Goal: Task Accomplishment & Management: Use online tool/utility

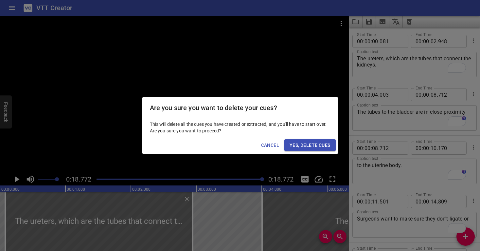
scroll to position [74, 0]
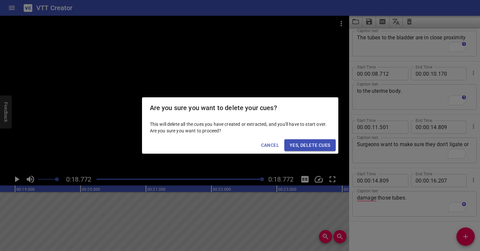
click at [321, 142] on span "Yes, Delete Cues" at bounding box center [310, 145] width 41 height 8
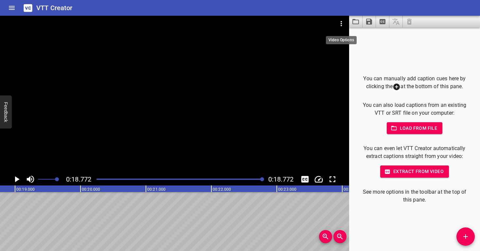
click at [341, 22] on icon "Video Options" at bounding box center [342, 24] width 8 height 8
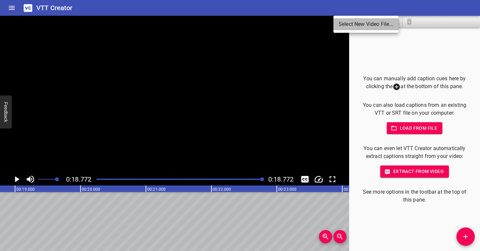
click at [341, 25] on li "Select New Video File..." at bounding box center [366, 24] width 65 height 12
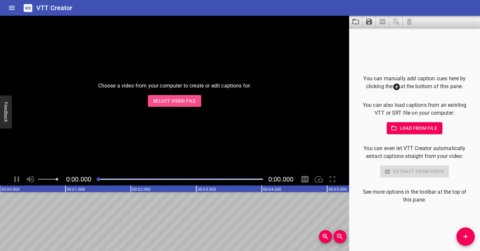
click at [196, 101] on button "Select Video File" at bounding box center [174, 101] width 53 height 12
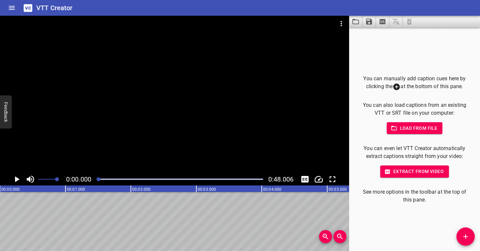
click at [142, 147] on div at bounding box center [174, 94] width 349 height 157
click at [150, 143] on div at bounding box center [174, 94] width 349 height 157
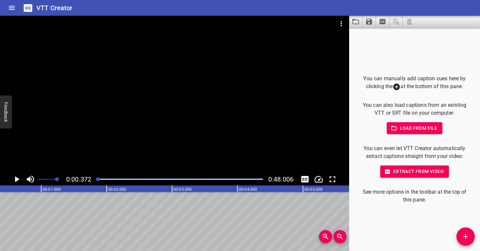
click at [150, 143] on div at bounding box center [174, 94] width 349 height 157
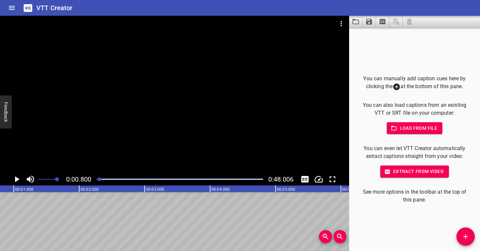
scroll to position [0, 52]
click at [149, 143] on div at bounding box center [174, 94] width 349 height 157
click at [171, 136] on div at bounding box center [174, 94] width 349 height 157
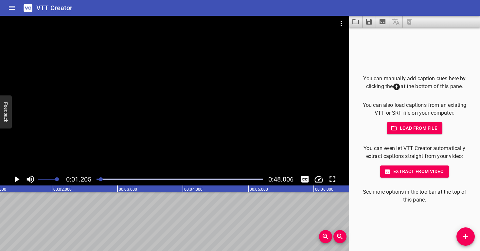
click at [102, 178] on div at bounding box center [101, 179] width 4 height 4
click at [101, 178] on div at bounding box center [101, 179] width 4 height 4
click at [100, 178] on div at bounding box center [101, 179] width 4 height 4
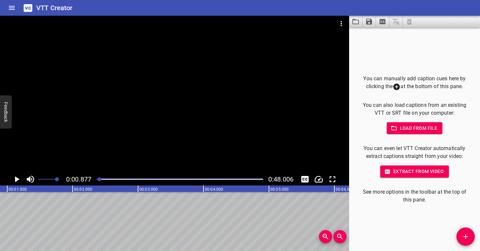
scroll to position [0, 57]
click at [99, 178] on div at bounding box center [100, 179] width 4 height 4
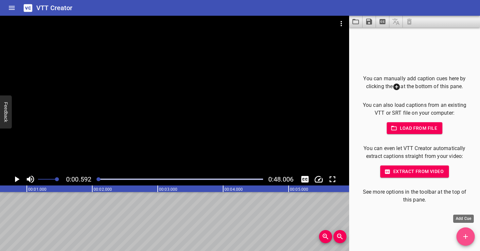
click at [463, 237] on icon "Add Cue" at bounding box center [466, 236] width 8 height 8
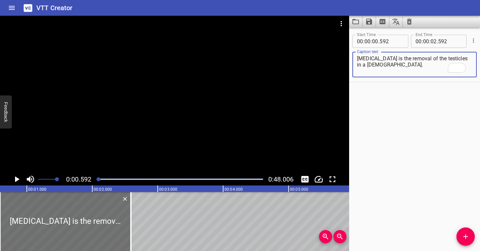
type textarea "Castration is the removal of the testicles in a male."
click at [195, 93] on div at bounding box center [174, 94] width 349 height 157
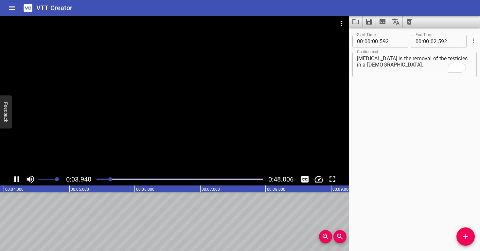
click at [222, 131] on div at bounding box center [174, 94] width 349 height 157
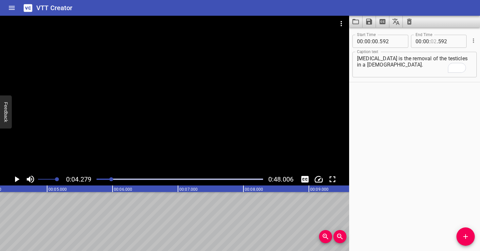
click at [431, 43] on input "number" at bounding box center [434, 41] width 6 height 13
type input "04"
type input "279"
click at [436, 119] on div "Start Time 00 : 00 : 00 . 592 Start Time End Time 00 : 00 : 04 . 279 End Time C…" at bounding box center [414, 139] width 131 height 223
click at [468, 239] on icon "Add Cue" at bounding box center [466, 236] width 8 height 8
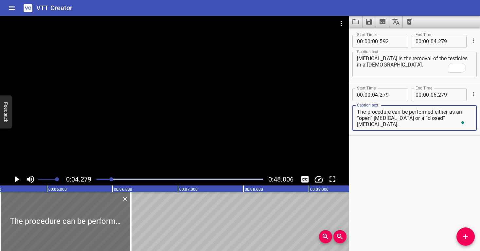
drag, startPoint x: 458, startPoint y: 118, endPoint x: 396, endPoint y: 119, distance: 61.9
click at [383, 118] on textarea "The procedure can be performed either as an “open” castration or a “closed” cas…" at bounding box center [414, 118] width 115 height 19
click at [400, 119] on textarea "The procedure can be performed either as an “open” castration or a “closed” cas…" at bounding box center [414, 118] width 115 height 19
click at [461, 119] on span at bounding box center [463, 123] width 6 height 8
drag, startPoint x: 456, startPoint y: 118, endPoint x: 400, endPoint y: 117, distance: 56.3
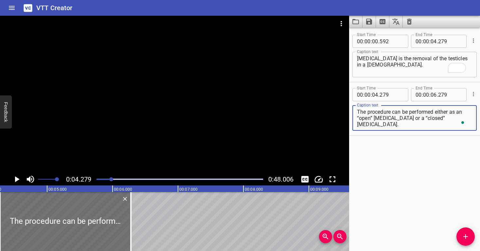
click at [400, 117] on textarea "The procedure can be performed either as an “open” castration or a “closed” cas…" at bounding box center [414, 118] width 115 height 19
type textarea "The procedure can be performed either as an “open” castration"
click at [160, 108] on div at bounding box center [174, 94] width 349 height 157
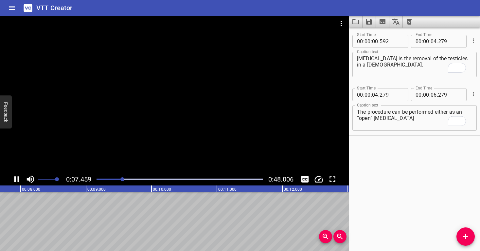
click at [238, 112] on div at bounding box center [174, 94] width 349 height 157
click at [465, 236] on icon "Add Cue" at bounding box center [466, 236] width 8 height 8
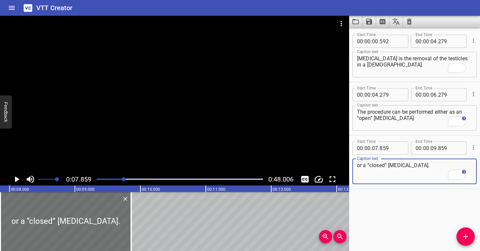
type textarea "or a “closed” castration."
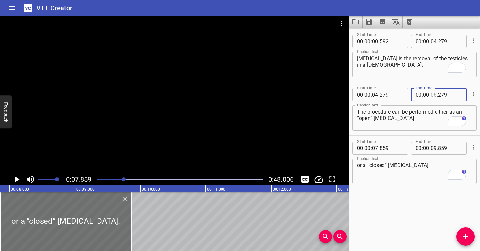
click at [433, 95] on input "number" at bounding box center [434, 94] width 6 height 13
type input "07"
type input "859"
click at [256, 116] on div at bounding box center [174, 94] width 349 height 157
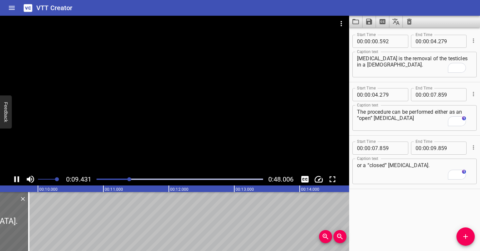
click at [205, 125] on div at bounding box center [174, 94] width 349 height 157
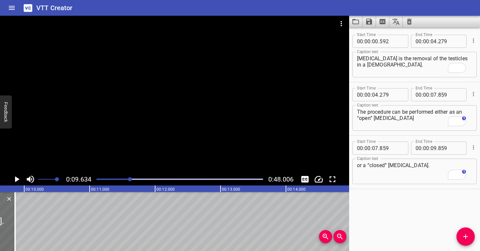
scroll to position [0, 631]
click at [448, 150] on input "number" at bounding box center [450, 147] width 24 height 13
type input "634"
click at [429, 180] on div "or a “closed” castration. Caption text" at bounding box center [415, 171] width 124 height 26
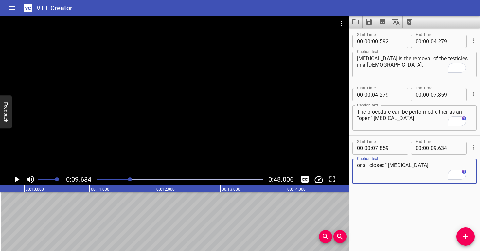
click at [472, 237] on span "Add Cue" at bounding box center [466, 236] width 18 height 8
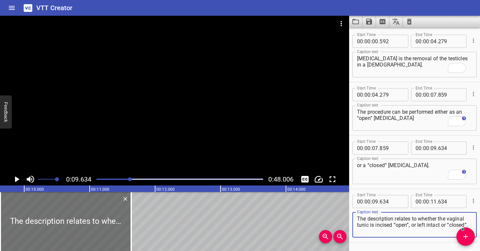
drag, startPoint x: 392, startPoint y: 230, endPoint x: 412, endPoint y: 225, distance: 20.6
click at [412, 225] on textarea "The description relates to whether the vaginal tunic is incised “open”, or left…" at bounding box center [414, 224] width 115 height 19
type textarea "The description relates to whether the vaginal tunic is incised “open”,"
click at [177, 128] on div at bounding box center [174, 94] width 349 height 157
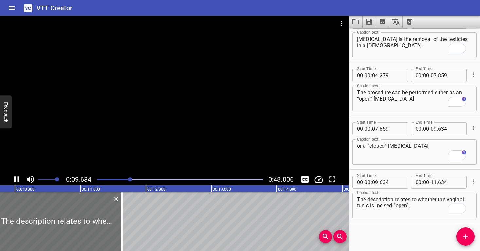
scroll to position [0, 0]
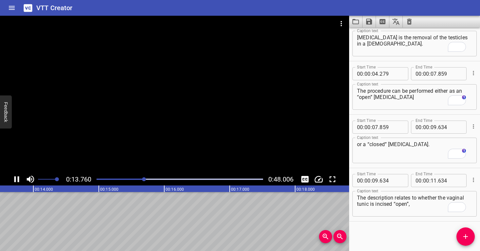
click at [219, 127] on div at bounding box center [174, 94] width 349 height 157
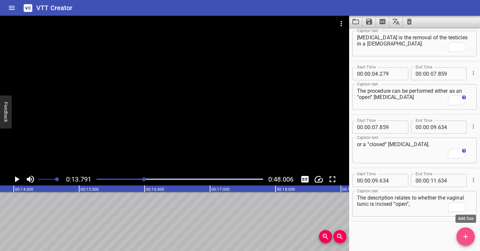
click at [461, 237] on span "Add Cue" at bounding box center [466, 236] width 18 height 8
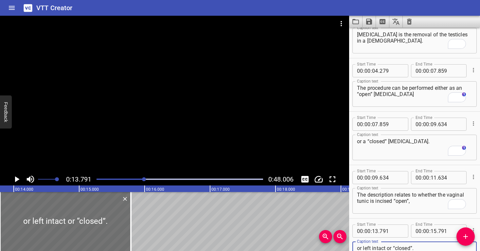
scroll to position [24, 0]
type textarea "or left intact or “closed”."
click at [433, 177] on input "number" at bounding box center [434, 177] width 6 height 13
type input "13"
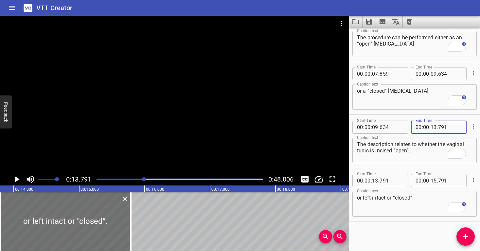
type input "791"
click at [208, 123] on div at bounding box center [174, 94] width 349 height 157
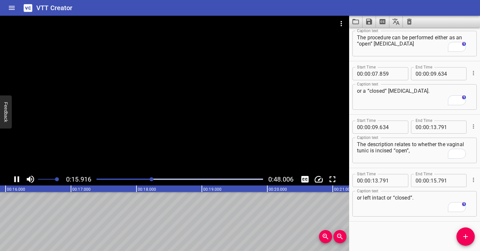
click at [213, 131] on div at bounding box center [174, 94] width 349 height 157
click at [433, 180] on input "number" at bounding box center [434, 180] width 6 height 13
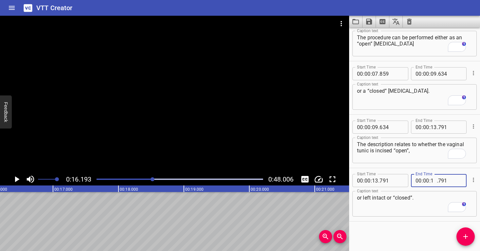
type input "16"
type input "193"
click at [469, 240] on icon "Add Cue" at bounding box center [466, 236] width 8 height 8
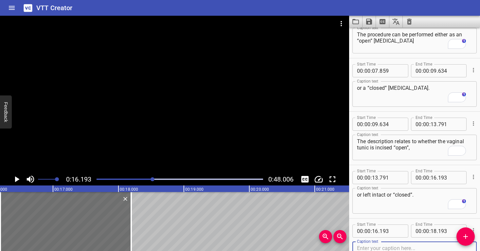
scroll to position [77, 0]
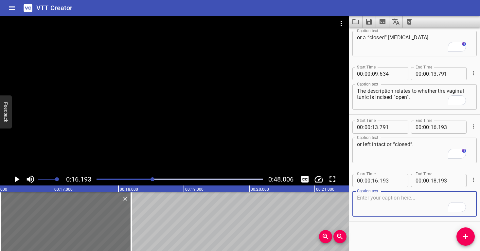
paste textarea "For an open castration, the vaginal tunic is incised over the testicle to expos…"
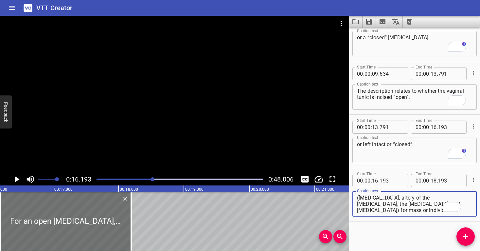
scroll to position [2, 0]
drag, startPoint x: 415, startPoint y: 202, endPoint x: 432, endPoint y: 219, distance: 24.5
click at [432, 219] on div "Start Time 00 : 00 : 16 . 193 Start Time End Time 00 : 00 : 18 . 193 End Time C…" at bounding box center [414, 194] width 131 height 53
type textarea "For an open castration, the vaginal tunic is incised over the testicle"
click at [217, 124] on div at bounding box center [174, 94] width 349 height 157
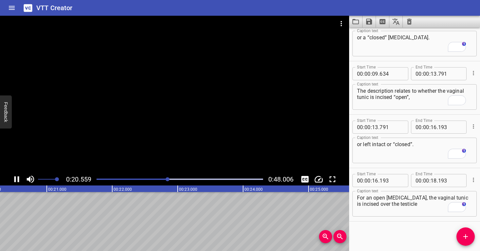
click at [187, 119] on div at bounding box center [174, 94] width 349 height 157
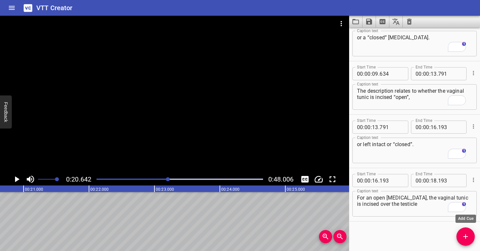
click at [469, 241] on button "Add Cue" at bounding box center [466, 236] width 18 height 18
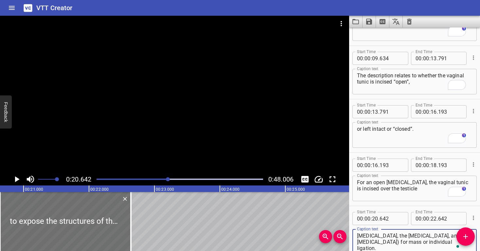
type textarea "to expose the structures of the spermatic cord (vas deferens, artery of the vas…"
click at [432, 166] on input "18" at bounding box center [434, 164] width 6 height 13
type input "20"
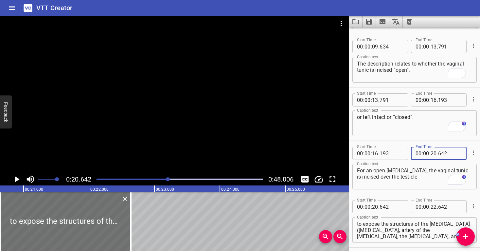
type input "642"
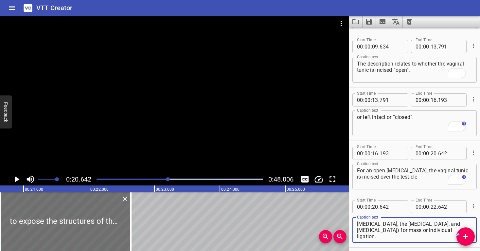
drag, startPoint x: 370, startPoint y: 230, endPoint x: 379, endPoint y: 241, distance: 14.4
click at [379, 241] on div "to expose the structures of the spermatic cord (vas deferens, artery of the vas…" at bounding box center [415, 230] width 124 height 26
type textarea "to expose the structures of the [MEDICAL_DATA]"
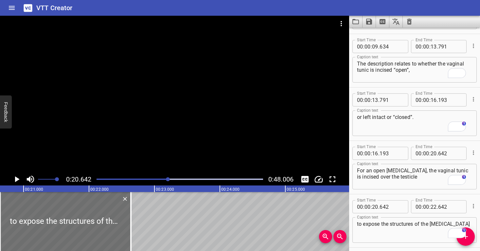
click at [219, 130] on div at bounding box center [174, 94] width 349 height 157
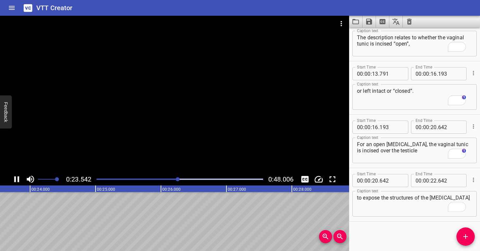
click at [240, 131] on div at bounding box center [174, 94] width 349 height 157
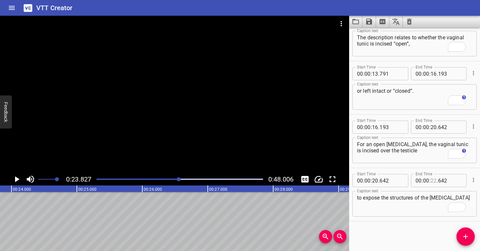
click at [432, 179] on input "number" at bounding box center [434, 180] width 6 height 13
type input "23"
type input "827"
click at [470, 236] on span "Add Cue" at bounding box center [466, 236] width 18 height 8
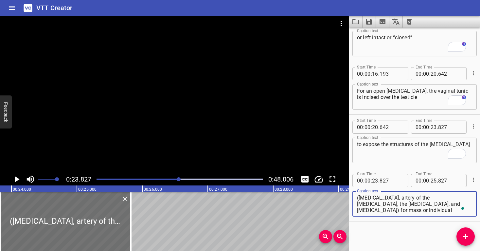
drag, startPoint x: 423, startPoint y: 210, endPoint x: 398, endPoint y: 204, distance: 26.2
click at [398, 204] on textarea "(vas deferens, artery of the vas deferens, the testicular artery, and pampinifo…" at bounding box center [414, 203] width 115 height 19
type textarea "([MEDICAL_DATA], artery of the [MEDICAL_DATA], the [MEDICAL_DATA],"
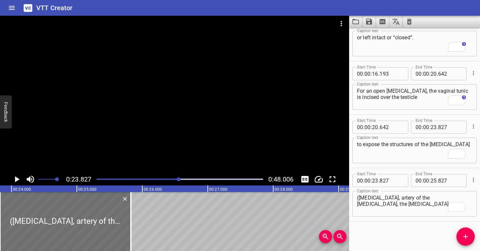
click at [231, 131] on div at bounding box center [174, 94] width 349 height 157
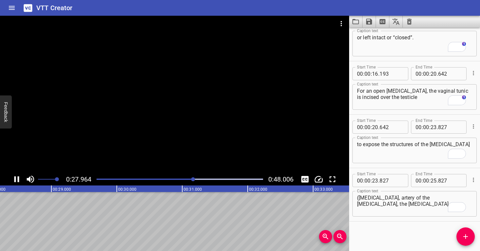
click at [248, 121] on div at bounding box center [174, 94] width 349 height 157
click at [466, 237] on icon "Add Cue" at bounding box center [466, 236] width 8 height 8
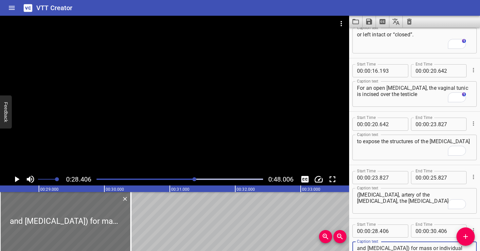
type textarea "and [MEDICAL_DATA]) for mass or individual ligation."
click at [432, 177] on input "number" at bounding box center [434, 177] width 6 height 13
type input "28"
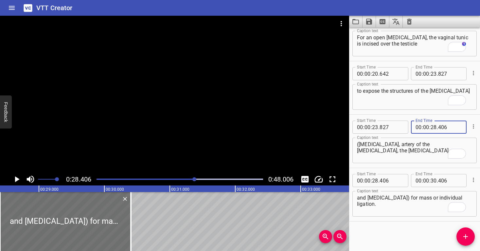
type input "406"
click at [227, 155] on div at bounding box center [174, 94] width 349 height 157
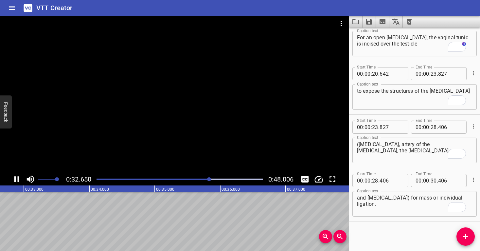
click at [194, 123] on div at bounding box center [174, 94] width 349 height 157
click at [433, 178] on input "number" at bounding box center [434, 180] width 6 height 13
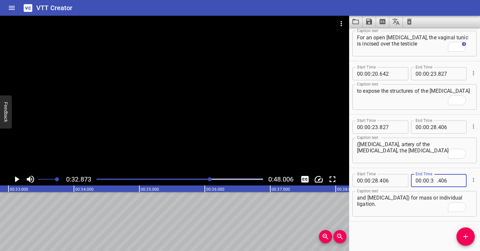
type input "32"
type input "873"
click at [463, 236] on icon "Add Cue" at bounding box center [466, 236] width 8 height 8
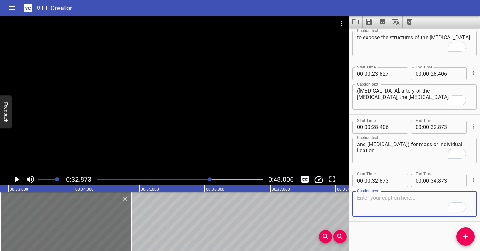
paste textarea "A closed castration is performed similarly, but the vaginal tunic is not incise…"
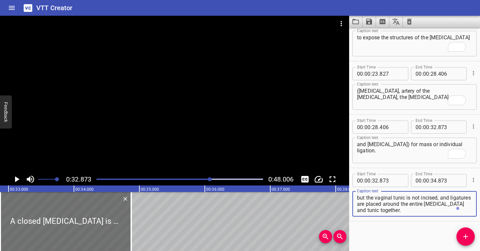
drag, startPoint x: 407, startPoint y: 204, endPoint x: 450, endPoint y: 217, distance: 44.9
click at [450, 217] on div "Caption text A closed castration is performed similarly, but the vaginal tunic …" at bounding box center [415, 202] width 124 height 29
type textarea "A closed [MEDICAL_DATA] is performed similarly, but the vaginal tunic"
click at [197, 122] on div at bounding box center [174, 94] width 349 height 157
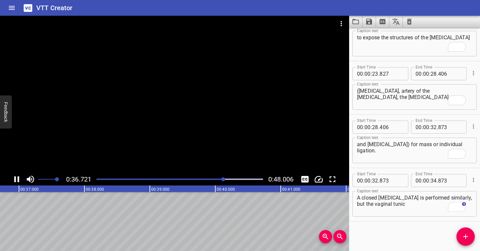
click at [232, 125] on div at bounding box center [174, 94] width 349 height 157
click at [465, 233] on icon "Add Cue" at bounding box center [466, 236] width 8 height 8
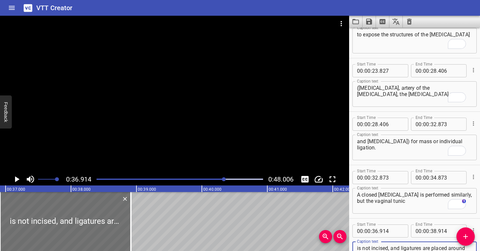
type textarea "is not incised, and ligatures are placed around the entire spermatic cord and t…"
click at [434, 178] on input "number" at bounding box center [434, 177] width 6 height 13
type input "36"
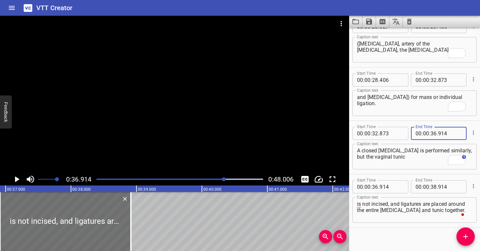
type input "914"
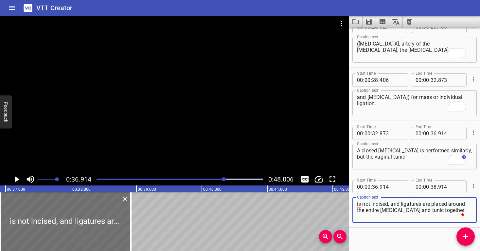
drag, startPoint x: 381, startPoint y: 209, endPoint x: 480, endPoint y: 213, distance: 99.0
click at [480, 213] on div "Start Time 00 : 00 : 00 . 592 Start Time End Time 00 : 00 : 04 . 279 End Time C…" at bounding box center [414, 139] width 131 height 223
type textarea "is not incised, and ligatures are placed around the entire"
click at [152, 129] on div at bounding box center [174, 94] width 349 height 157
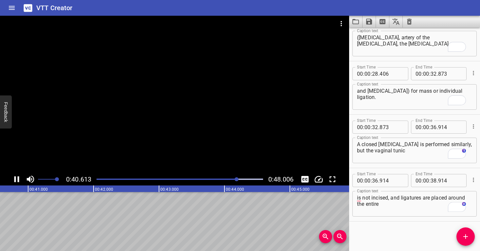
click at [194, 128] on div at bounding box center [174, 94] width 349 height 157
click at [466, 232] on icon "Add Cue" at bounding box center [466, 236] width 8 height 8
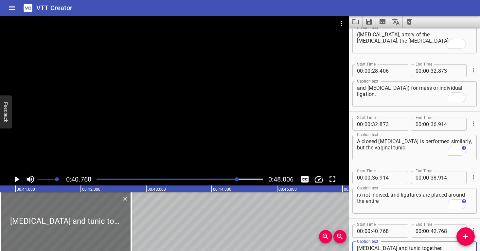
type textarea "[MEDICAL_DATA] and tunic together."
click at [437, 178] on span "." at bounding box center [437, 177] width 1 height 13
click at [433, 177] on input "number" at bounding box center [434, 177] width 6 height 13
type input "40"
type input "768"
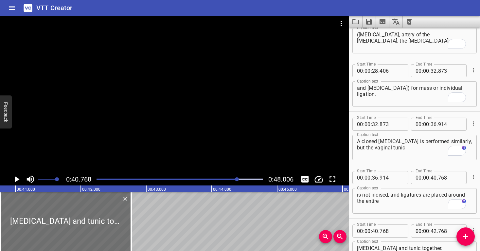
click at [424, 216] on div "Start Time 00 : 00 : 36 . 914 Start Time End Time 00 : 00 : 40 . 768 End Time C…" at bounding box center [414, 191] width 131 height 53
click at [156, 120] on div at bounding box center [174, 94] width 349 height 157
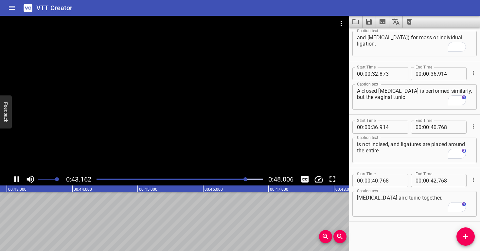
click at [229, 126] on div at bounding box center [174, 94] width 349 height 157
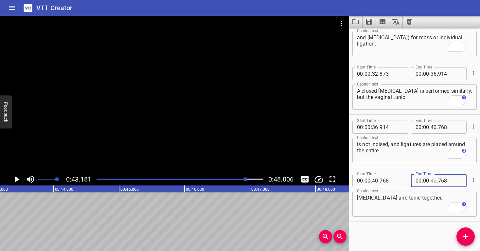
click at [432, 180] on input "number" at bounding box center [434, 180] width 6 height 13
type input "43"
type input "181"
click at [430, 207] on textarea "[MEDICAL_DATA] and tunic together." at bounding box center [414, 203] width 115 height 19
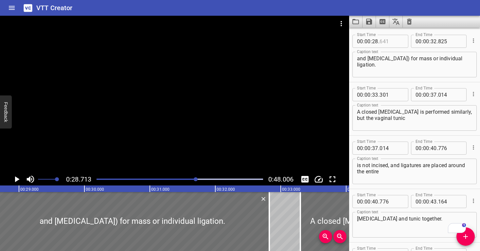
click at [396, 41] on input "number" at bounding box center [392, 41] width 24 height 13
type input "714"
click at [399, 60] on textarea "and [MEDICAL_DATA]) for mass or individual ligation." at bounding box center [414, 64] width 115 height 19
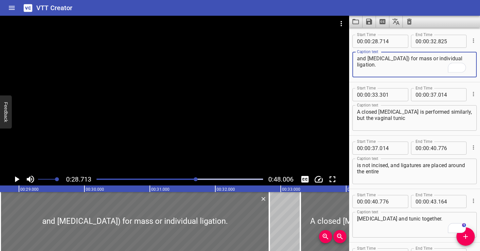
click at [194, 177] on div at bounding box center [180, 179] width 175 height 9
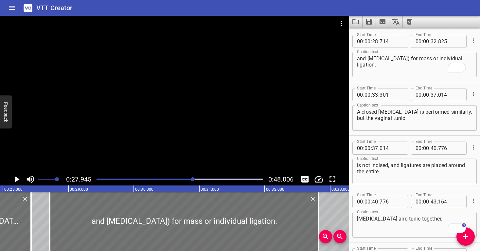
click at [199, 140] on div at bounding box center [174, 94] width 349 height 157
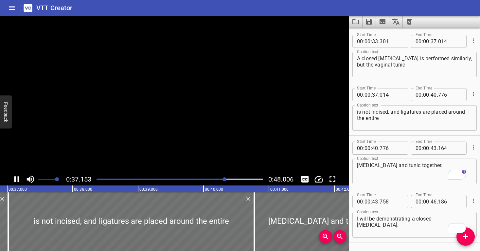
scroll to position [501, 0]
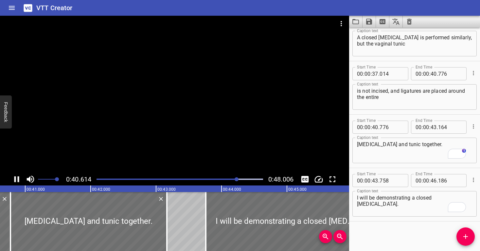
click at [214, 137] on div at bounding box center [174, 94] width 349 height 157
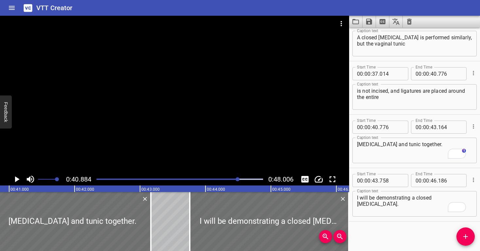
scroll to position [0, 2677]
click at [214, 138] on div at bounding box center [174, 94] width 349 height 157
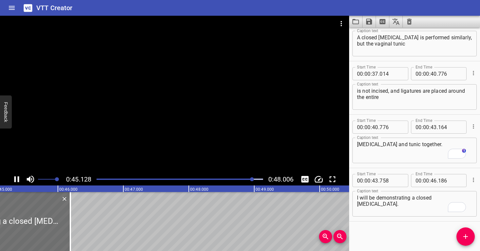
click at [248, 177] on div at bounding box center [180, 179] width 175 height 9
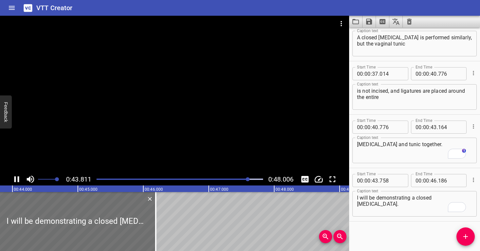
click at [264, 156] on div at bounding box center [174, 94] width 349 height 157
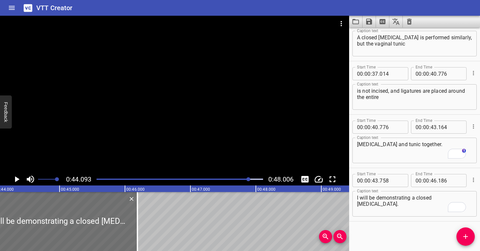
click at [245, 177] on div at bounding box center [180, 179] width 175 height 9
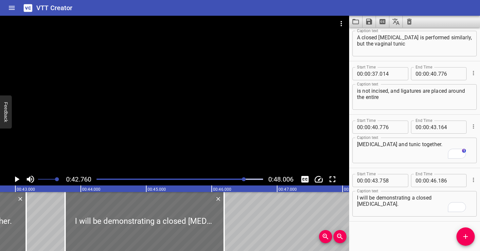
click at [248, 157] on div at bounding box center [174, 94] width 349 height 157
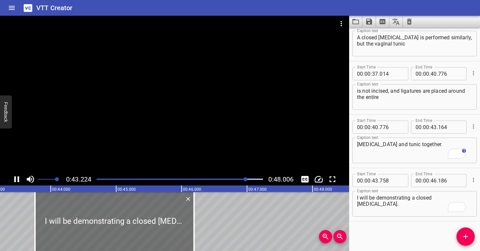
click at [247, 155] on div at bounding box center [174, 94] width 349 height 157
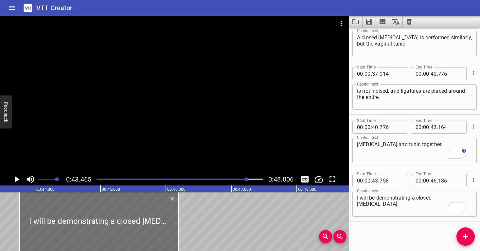
click at [247, 155] on div at bounding box center [174, 94] width 349 height 157
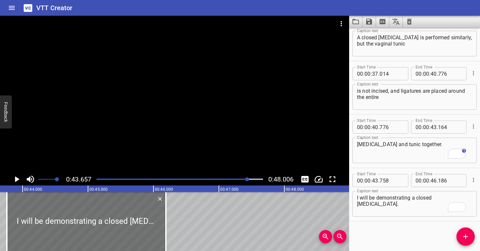
click at [247, 155] on div at bounding box center [174, 94] width 349 height 157
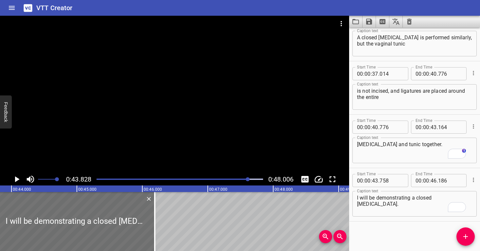
click at [247, 155] on div at bounding box center [174, 94] width 349 height 157
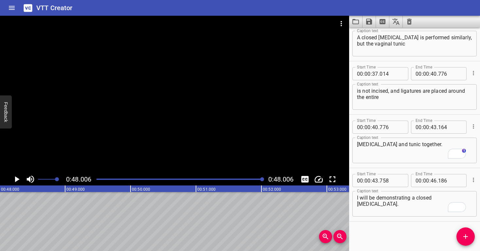
click at [210, 104] on div at bounding box center [174, 94] width 349 height 157
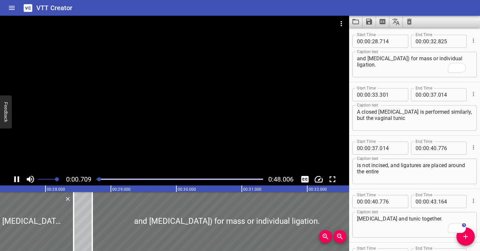
scroll to position [399, 0]
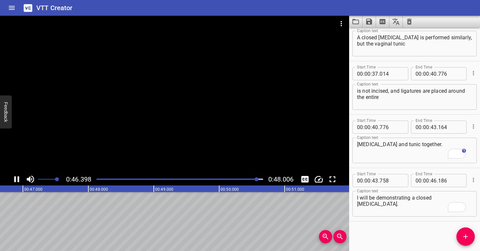
click at [371, 20] on icon "Save captions to file" at bounding box center [369, 22] width 6 height 6
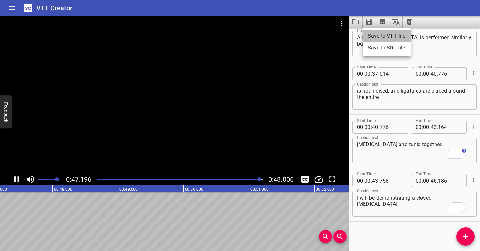
click at [379, 40] on li "Save to VTT file" at bounding box center [387, 36] width 48 height 12
